Goal: Task Accomplishment & Management: Manage account settings

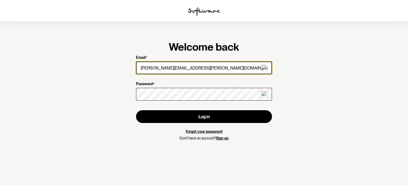
type input "[PERSON_NAME][EMAIL_ADDRESS][PERSON_NAME][DOMAIN_NAME]"
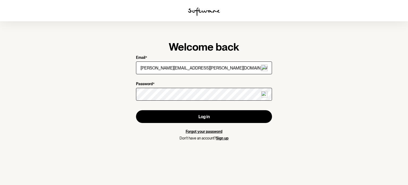
click at [158, 123] on form "Email * [PERSON_NAME][EMAIL_ADDRESS][PERSON_NAME][DOMAIN_NAME] Password * Log i…" at bounding box center [204, 97] width 136 height 85
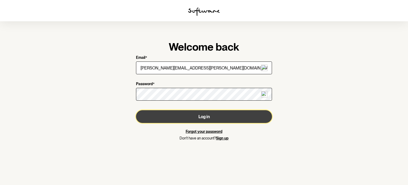
click at [157, 119] on button "Log in" at bounding box center [204, 116] width 136 height 13
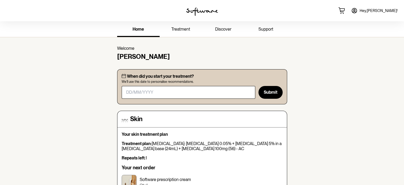
click at [380, 12] on link "Hey, [PERSON_NAME] !" at bounding box center [374, 10] width 53 height 13
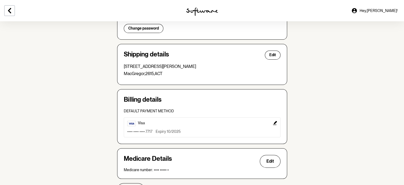
scroll to position [119, 0]
click at [275, 123] on icon "Edit" at bounding box center [275, 122] width 4 height 4
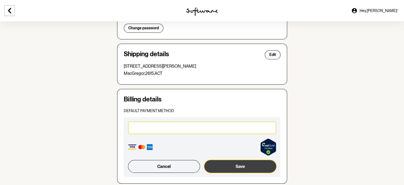
click at [239, 170] on button "Save" at bounding box center [240, 166] width 72 height 13
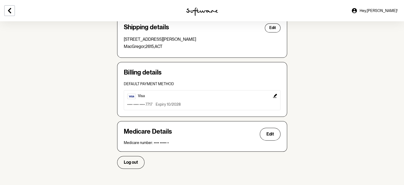
scroll to position [0, 0]
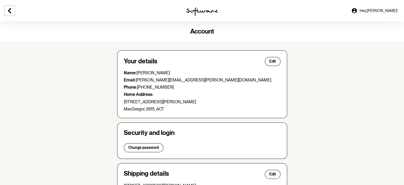
click at [389, 9] on span "Hey, [PERSON_NAME] !" at bounding box center [379, 10] width 38 height 5
click at [13, 11] on button at bounding box center [9, 10] width 11 height 11
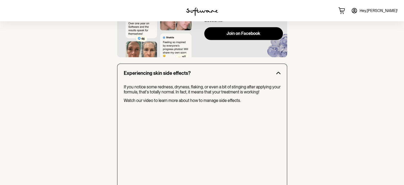
scroll to position [506, 0]
